Goal: Information Seeking & Learning: Learn about a topic

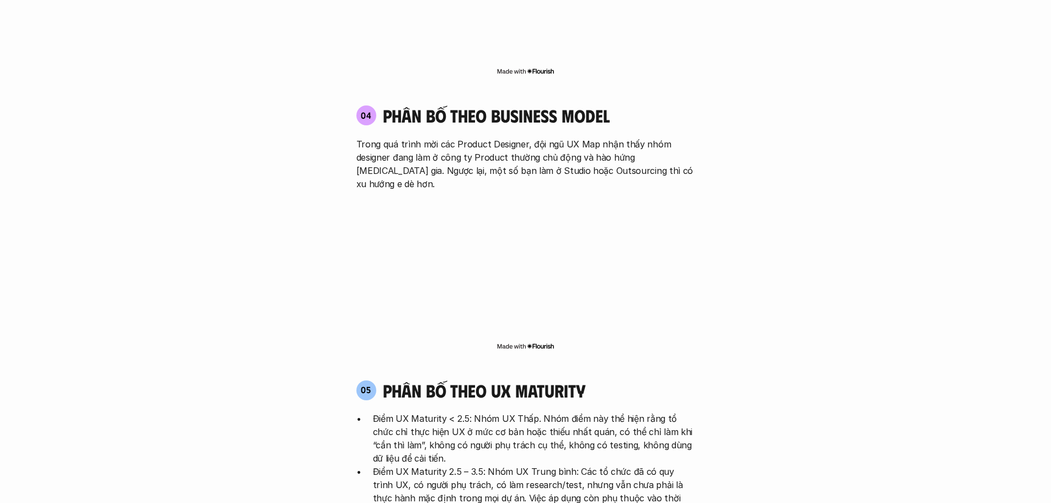
scroll to position [2041, 0]
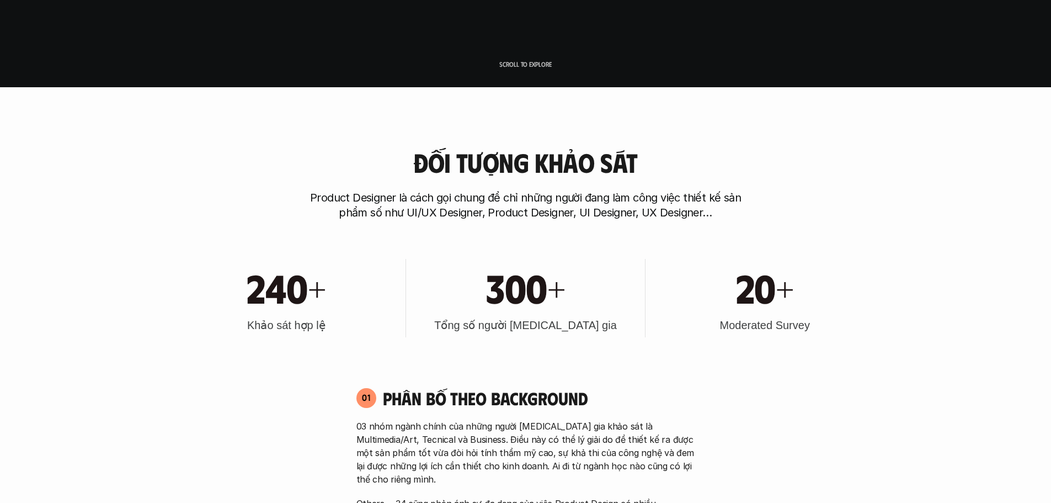
scroll to position [0, 0]
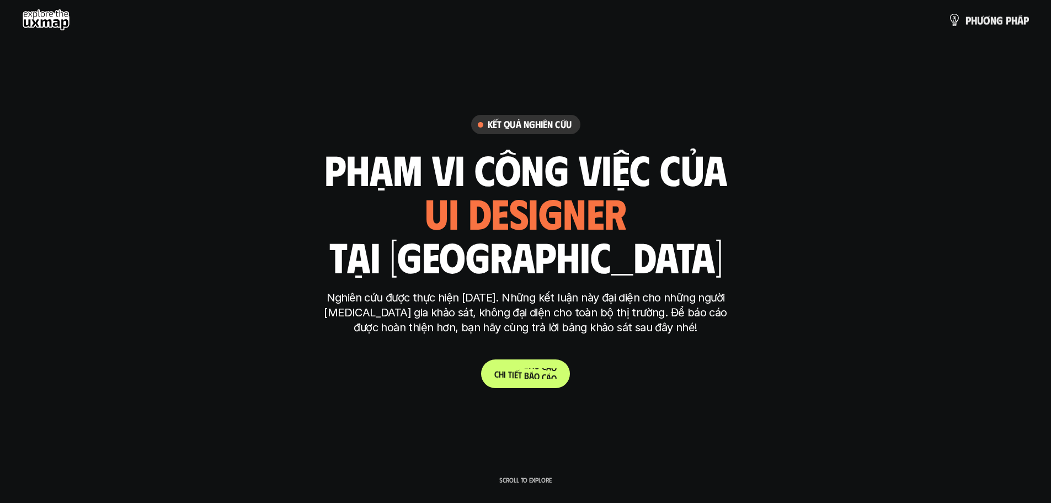
click at [343, 375] on p "C h i t i ế t b á o c á o" at bounding box center [525, 373] width 62 height 10
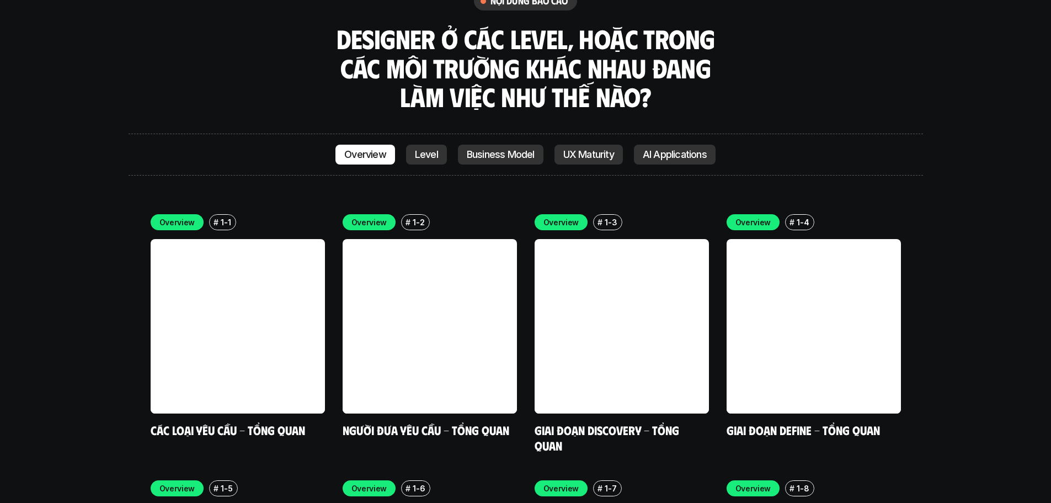
scroll to position [3107, 0]
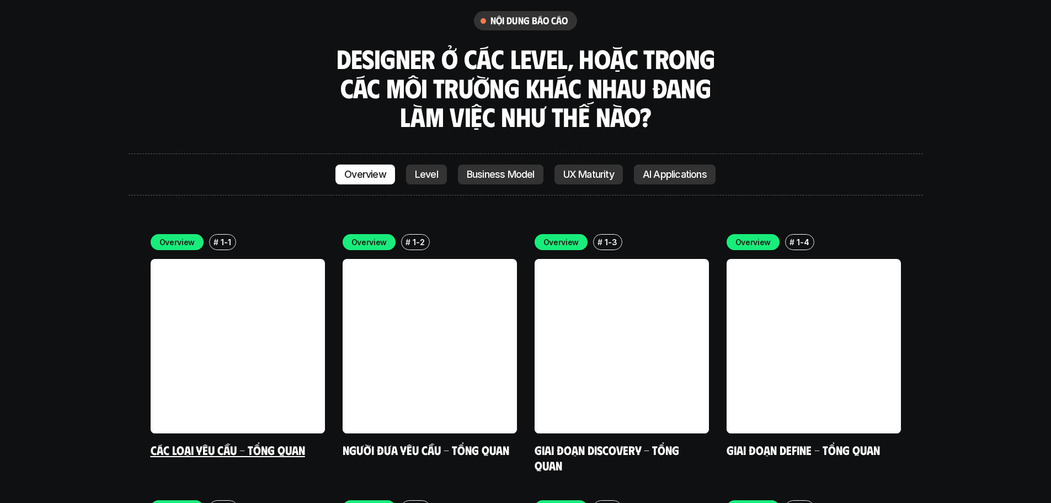
click at [238, 259] on link at bounding box center [238, 346] width 174 height 174
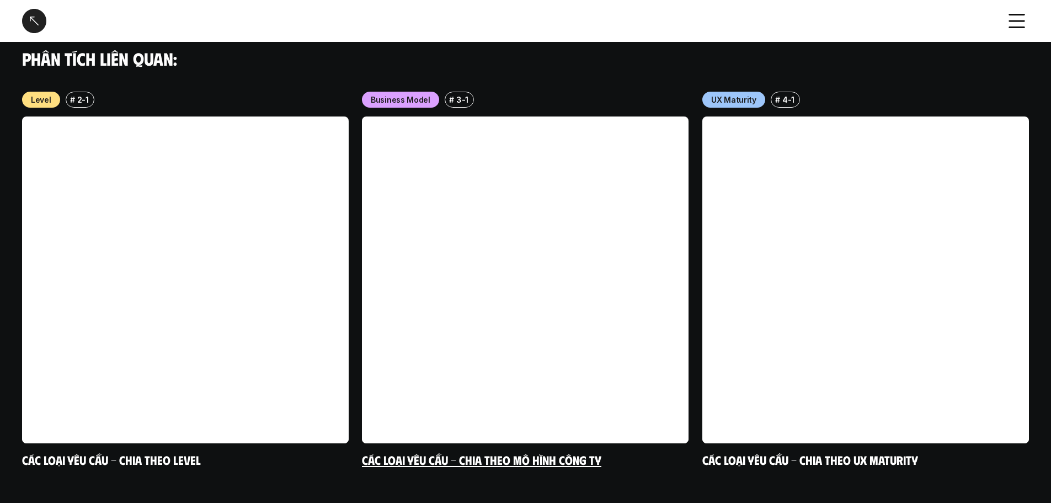
scroll to position [1107, 0]
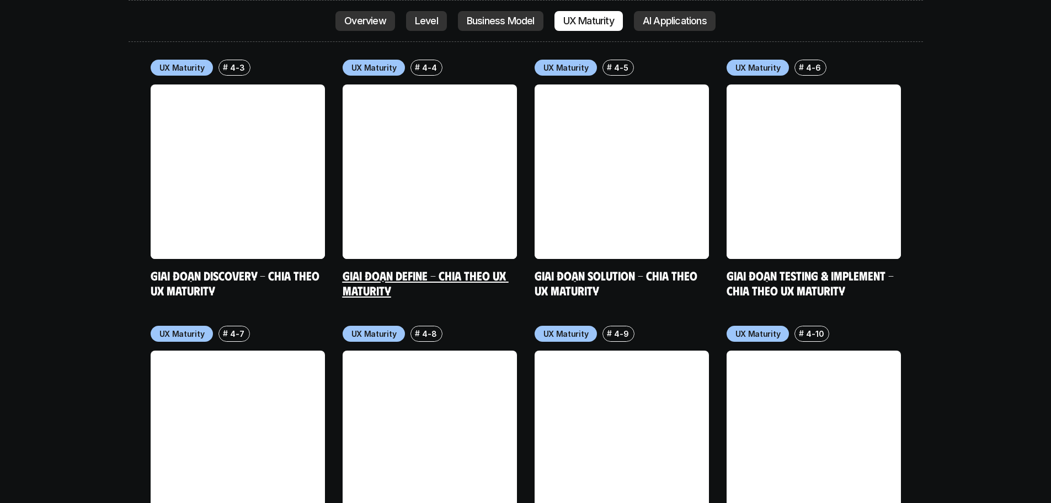
scroll to position [5479, 0]
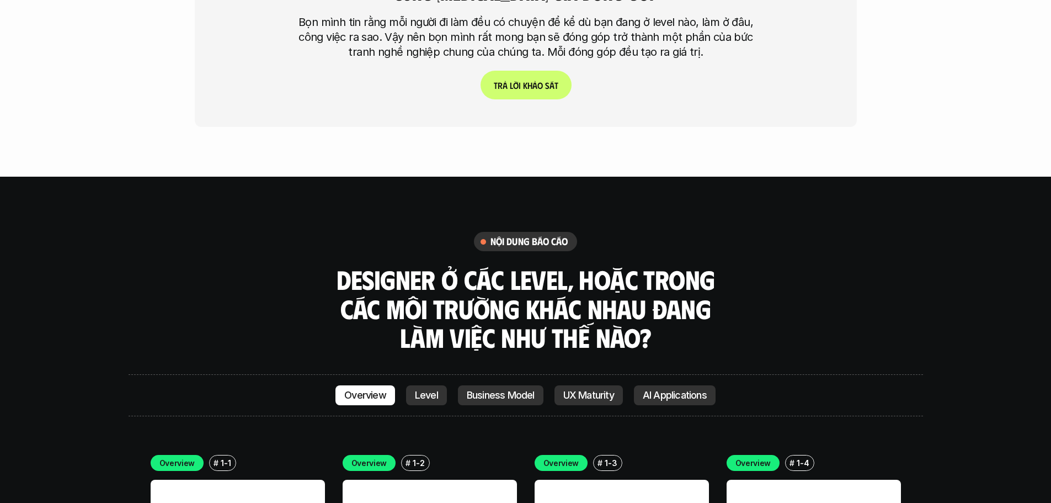
click at [343, 389] on p "Level" at bounding box center [426, 394] width 23 height 11
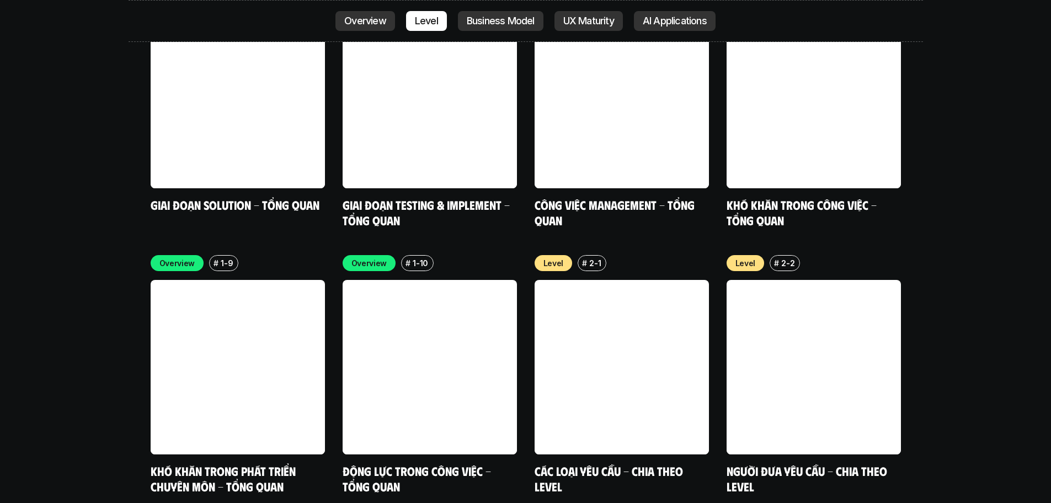
scroll to position [3287, 0]
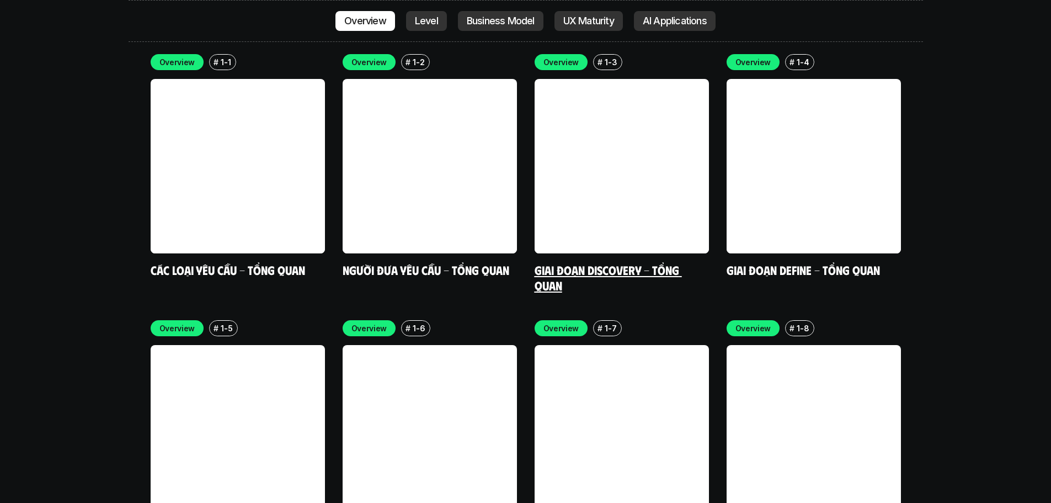
click at [343, 79] on link at bounding box center [622, 166] width 174 height 174
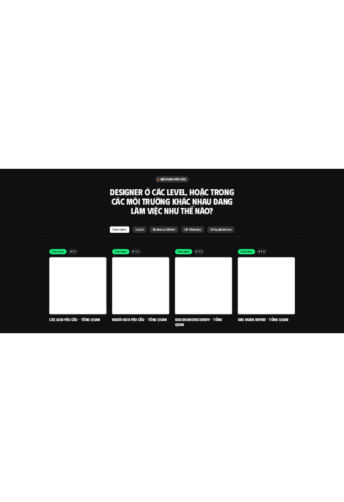
scroll to position [2561, 0]
